Goal: Transaction & Acquisition: Book appointment/travel/reservation

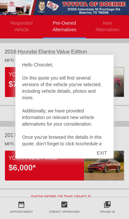
click at [100, 153] on div "EXIT" at bounding box center [101, 153] width 23 height 20
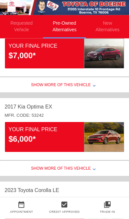
scroll to position [29, 0]
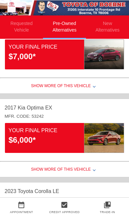
click at [65, 145] on div "$6,000*" at bounding box center [47, 139] width 76 height 11
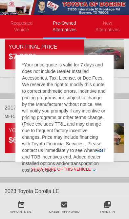
click at [111, 162] on div "EXIT" at bounding box center [100, 150] width 25 height 22
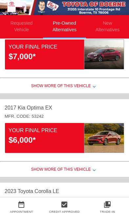
click at [46, 140] on div "$6,000*" at bounding box center [47, 139] width 76 height 11
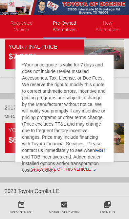
click at [109, 161] on div "EXIT" at bounding box center [100, 150] width 25 height 22
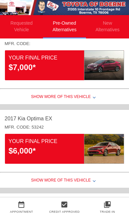
scroll to position [19, 0]
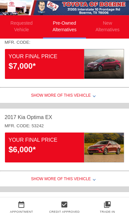
click at [78, 181] on div "Show More of this Vehicle" at bounding box center [64, 179] width 129 height 13
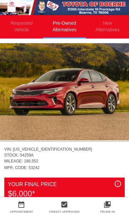
scroll to position [107, 0]
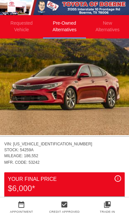
click at [95, 100] on img at bounding box center [64, 86] width 129 height 97
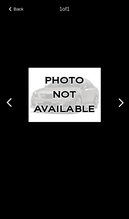
click at [116, 115] on div at bounding box center [119, 103] width 20 height 26
click at [119, 107] on div at bounding box center [119, 102] width 9 height 9
click at [17, 111] on div at bounding box center [10, 103] width 20 height 26
click at [18, 7] on span "Back" at bounding box center [19, 9] width 10 height 5
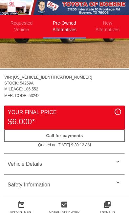
scroll to position [174, 0]
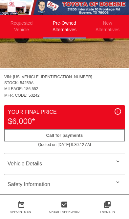
click at [113, 158] on div "Vehicle Details" at bounding box center [64, 164] width 120 height 16
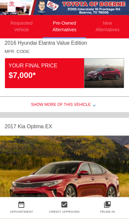
scroll to position [0, 0]
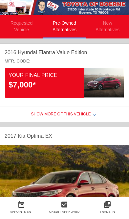
click at [27, 81] on div "$7,000*" at bounding box center [47, 84] width 76 height 11
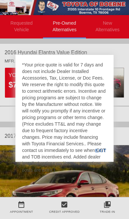
click at [101, 154] on div "EXIT" at bounding box center [100, 150] width 25 height 22
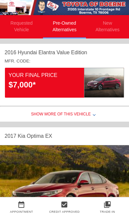
click at [75, 120] on div "Show More of this Vehicle" at bounding box center [64, 114] width 129 height 13
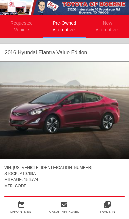
scroll to position [0, 1]
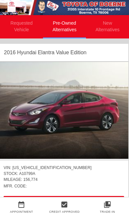
click at [83, 104] on img at bounding box center [63, 110] width 129 height 97
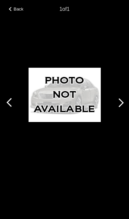
click at [110, 93] on div at bounding box center [119, 103] width 20 height 26
click at [118, 104] on div at bounding box center [119, 102] width 9 height 9
click at [12, 8] on div "Back" at bounding box center [16, 8] width 33 height 3
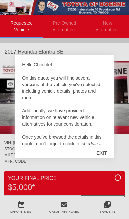
click at [103, 150] on div "EXIT" at bounding box center [101, 153] width 23 height 20
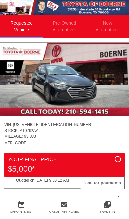
scroll to position [19, 0]
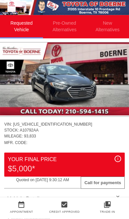
click at [73, 73] on img at bounding box center [64, 78] width 129 height 73
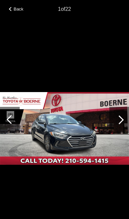
click at [121, 124] on div at bounding box center [119, 119] width 9 height 9
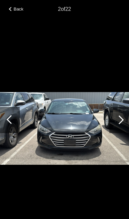
click at [11, 124] on div at bounding box center [11, 119] width 9 height 9
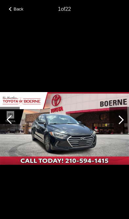
click at [117, 132] on div at bounding box center [119, 120] width 20 height 26
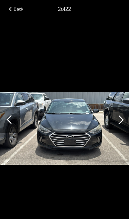
click at [121, 124] on div at bounding box center [119, 119] width 9 height 9
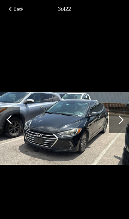
click at [123, 127] on div at bounding box center [119, 120] width 20 height 26
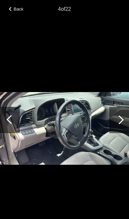
click at [118, 124] on div at bounding box center [119, 119] width 9 height 9
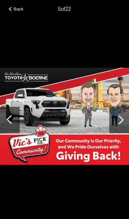
click at [119, 124] on div at bounding box center [119, 120] width 20 height 26
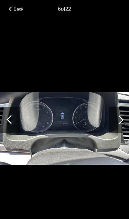
click at [117, 125] on div at bounding box center [119, 120] width 20 height 26
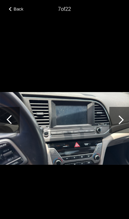
click at [117, 125] on div at bounding box center [119, 120] width 20 height 26
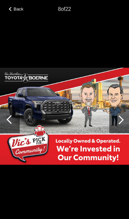
click at [125, 120] on div at bounding box center [119, 120] width 20 height 26
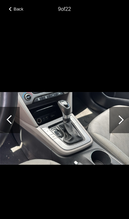
click at [119, 122] on div at bounding box center [119, 120] width 20 height 26
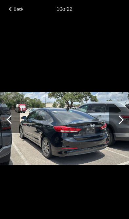
click at [11, 124] on div at bounding box center [11, 119] width 9 height 9
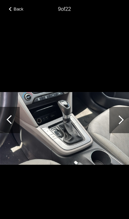
click at [120, 125] on div at bounding box center [119, 120] width 20 height 26
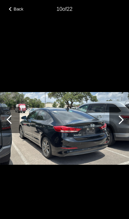
click at [122, 125] on div at bounding box center [119, 120] width 20 height 26
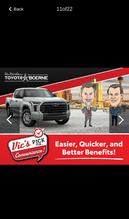
click at [123, 123] on div at bounding box center [119, 120] width 20 height 26
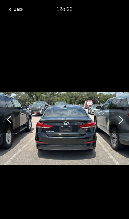
click at [122, 122] on div at bounding box center [119, 120] width 20 height 26
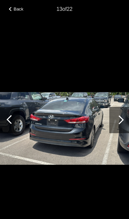
click at [123, 121] on div at bounding box center [119, 120] width 20 height 26
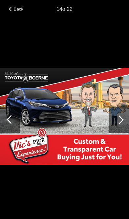
click at [125, 120] on div at bounding box center [119, 120] width 20 height 26
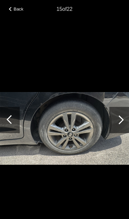
click at [123, 121] on div at bounding box center [119, 120] width 20 height 26
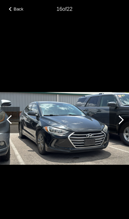
click at [123, 121] on div at bounding box center [119, 120] width 20 height 26
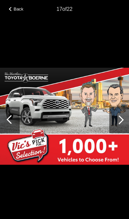
click at [125, 119] on div at bounding box center [119, 120] width 20 height 26
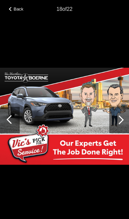
click at [124, 119] on div at bounding box center [119, 120] width 20 height 26
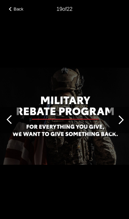
click at [15, 11] on span "Back" at bounding box center [19, 9] width 10 height 5
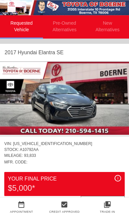
scroll to position [0, 0]
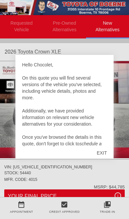
click at [98, 149] on div "EXIT" at bounding box center [101, 153] width 23 height 20
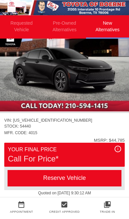
scroll to position [49, 0]
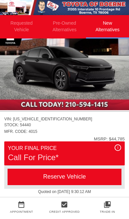
click at [118, 151] on div "i" at bounding box center [118, 147] width 7 height 7
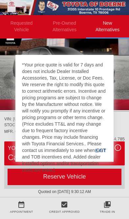
click at [102, 155] on div "EXIT" at bounding box center [100, 150] width 25 height 22
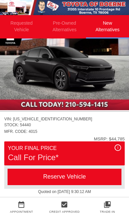
click at [83, 175] on div "Reserve Vehicle" at bounding box center [65, 176] width 114 height 16
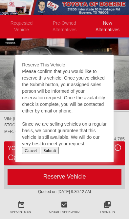
click at [55, 154] on input "Submit" at bounding box center [50, 150] width 18 height 7
click at [56, 154] on input "Submit" at bounding box center [50, 150] width 18 height 7
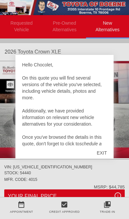
click at [100, 155] on div "EXIT" at bounding box center [101, 153] width 23 height 20
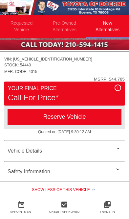
scroll to position [107, 0]
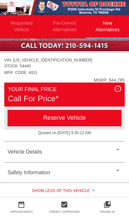
click at [112, 146] on div "Vehicle Details" at bounding box center [64, 152] width 120 height 16
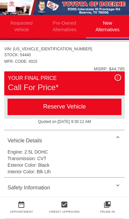
scroll to position [122, 0]
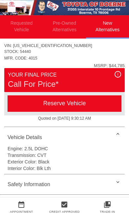
click at [111, 182] on div "Safety Information" at bounding box center [64, 184] width 120 height 16
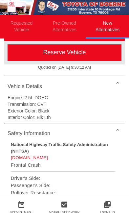
scroll to position [172, 0]
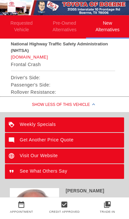
click at [86, 125] on div "Weekly Specials" at bounding box center [64, 124] width 119 height 15
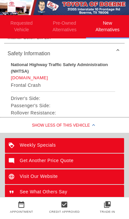
scroll to position [253, 0]
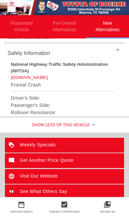
click at [58, 141] on div "Weekly Specials" at bounding box center [64, 145] width 119 height 15
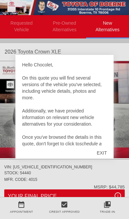
click at [101, 148] on div "EXIT" at bounding box center [101, 153] width 23 height 20
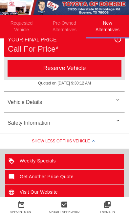
scroll to position [157, 0]
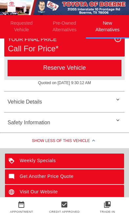
click at [68, 160] on div "Weekly Specials" at bounding box center [64, 160] width 119 height 15
